Goal: Transaction & Acquisition: Purchase product/service

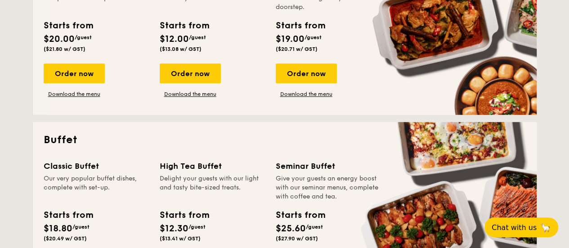
scroll to position [360, 0]
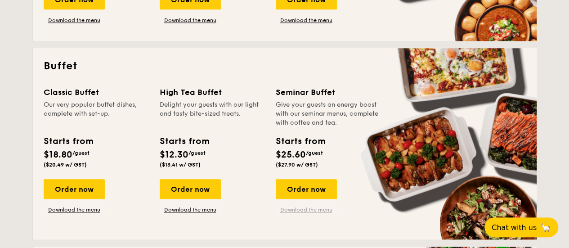
click at [298, 207] on link "Download the menu" at bounding box center [306, 209] width 61 height 7
click at [68, 199] on div "Order now" at bounding box center [74, 189] width 61 height 20
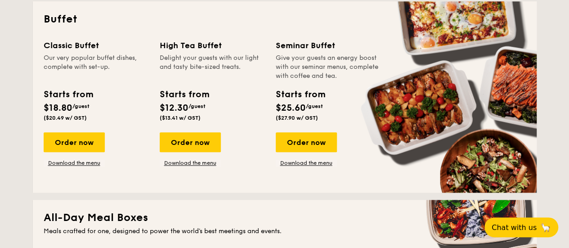
scroll to position [444, 0]
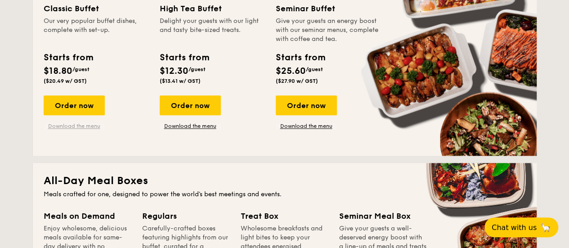
click at [72, 126] on link "Download the menu" at bounding box center [74, 125] width 61 height 7
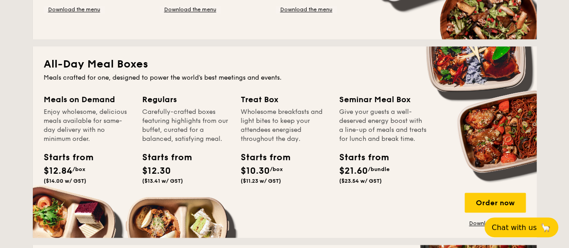
scroll to position [579, 0]
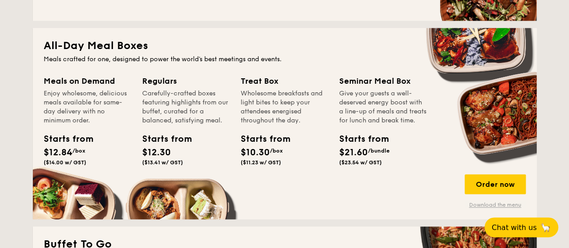
click at [482, 203] on link "Download the menu" at bounding box center [495, 204] width 61 height 7
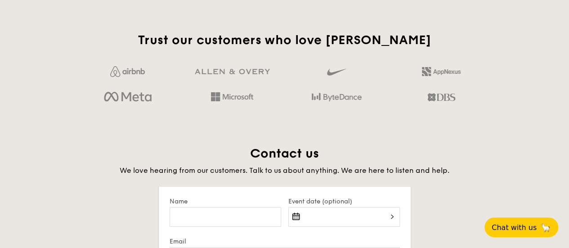
scroll to position [1704, 0]
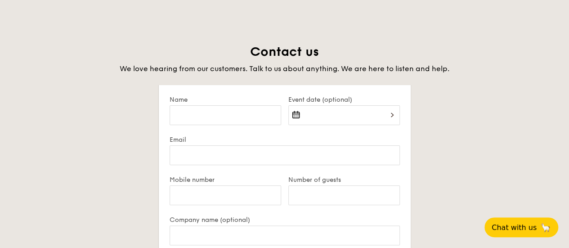
click at [540, 136] on div "Trust our customers who love Grain Contact us We love hearing from our customer…" at bounding box center [285, 195] width 518 height 531
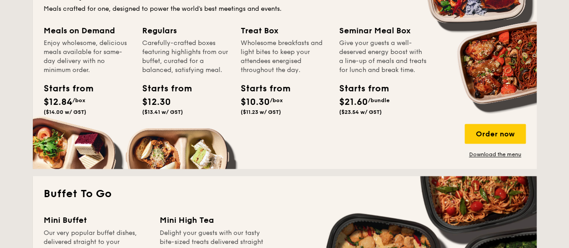
scroll to position [630, 0]
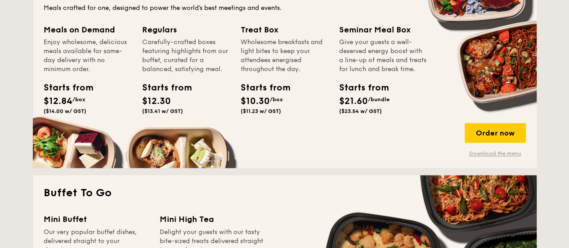
click at [507, 154] on link "Download the menu" at bounding box center [495, 153] width 61 height 7
